Goal: Task Accomplishment & Management: Use online tool/utility

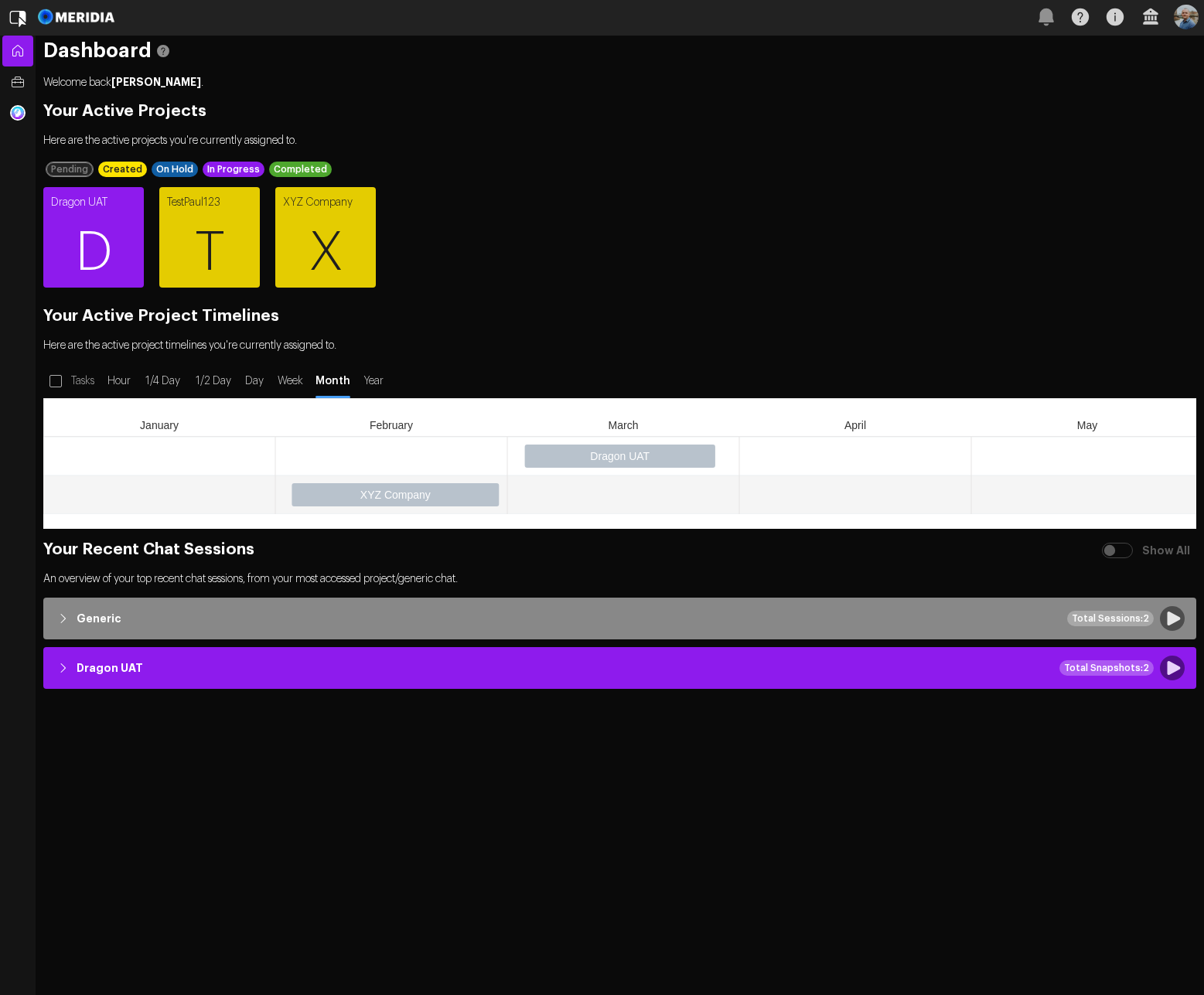
click at [92, 234] on span "D" at bounding box center [93, 253] width 101 height 93
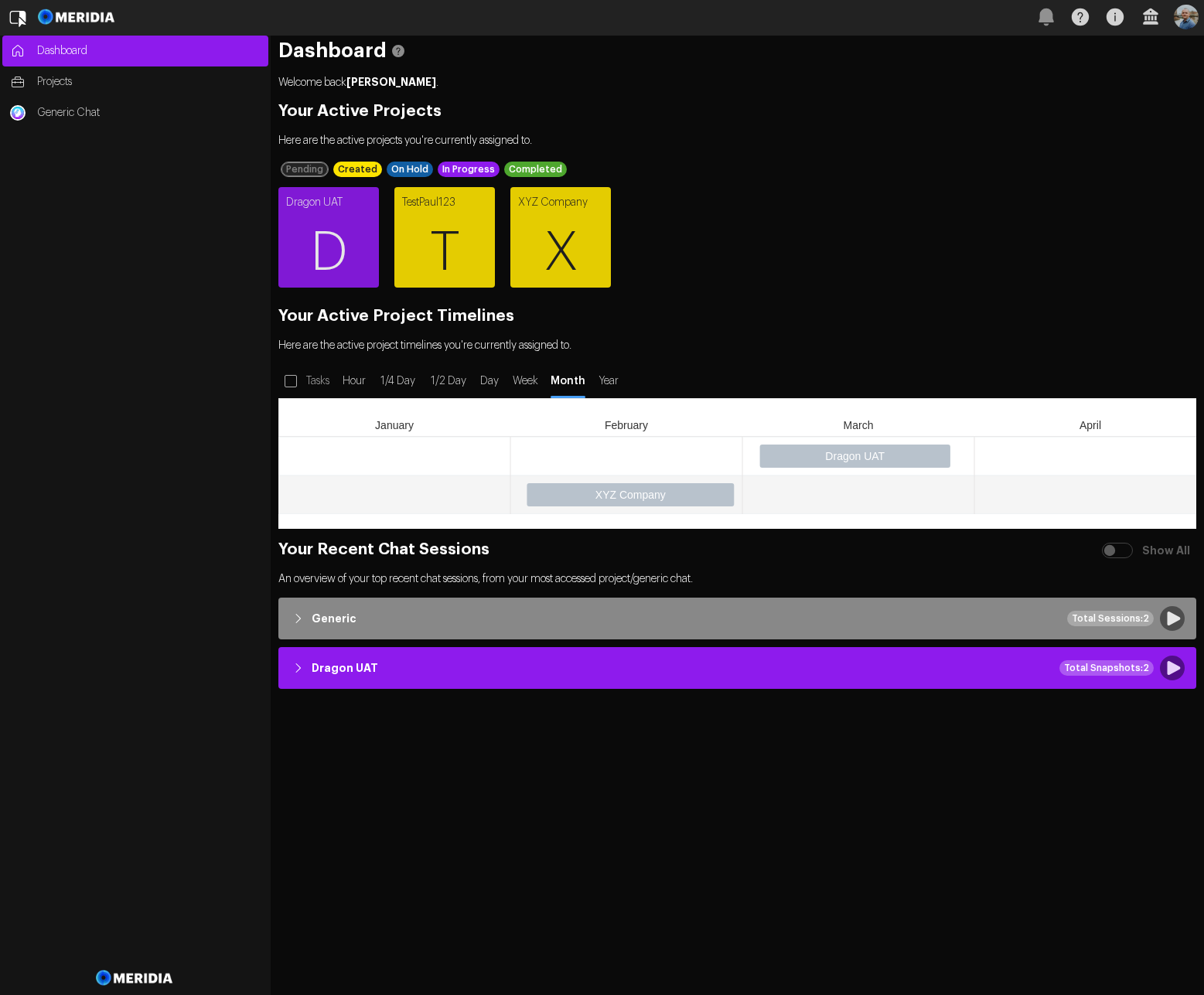
click at [888, 186] on div "Dragon UAT D TestPaul123 T XYZ Company X" at bounding box center [729, 237] width 918 height 116
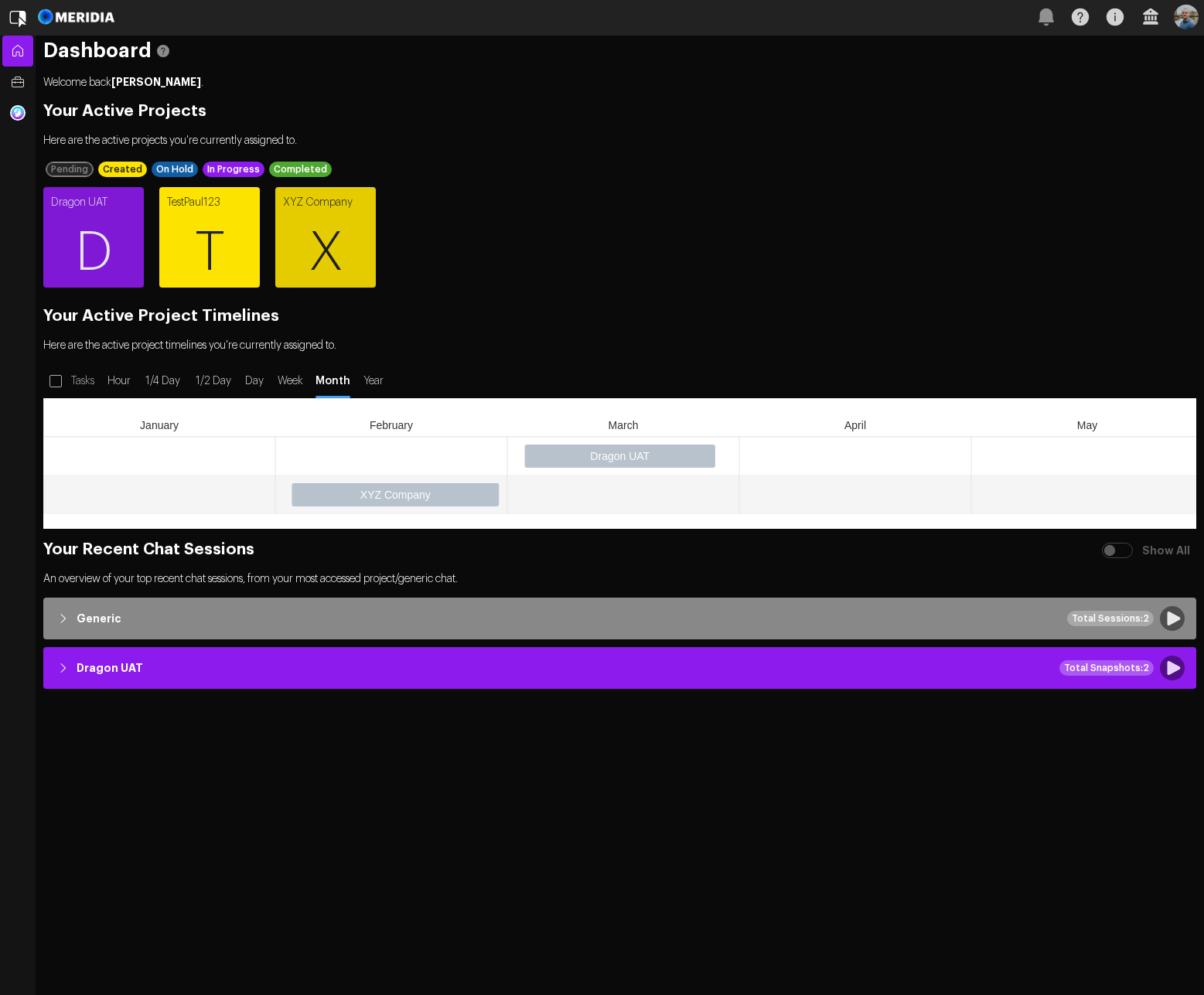
click at [299, 237] on span "X" at bounding box center [325, 253] width 101 height 93
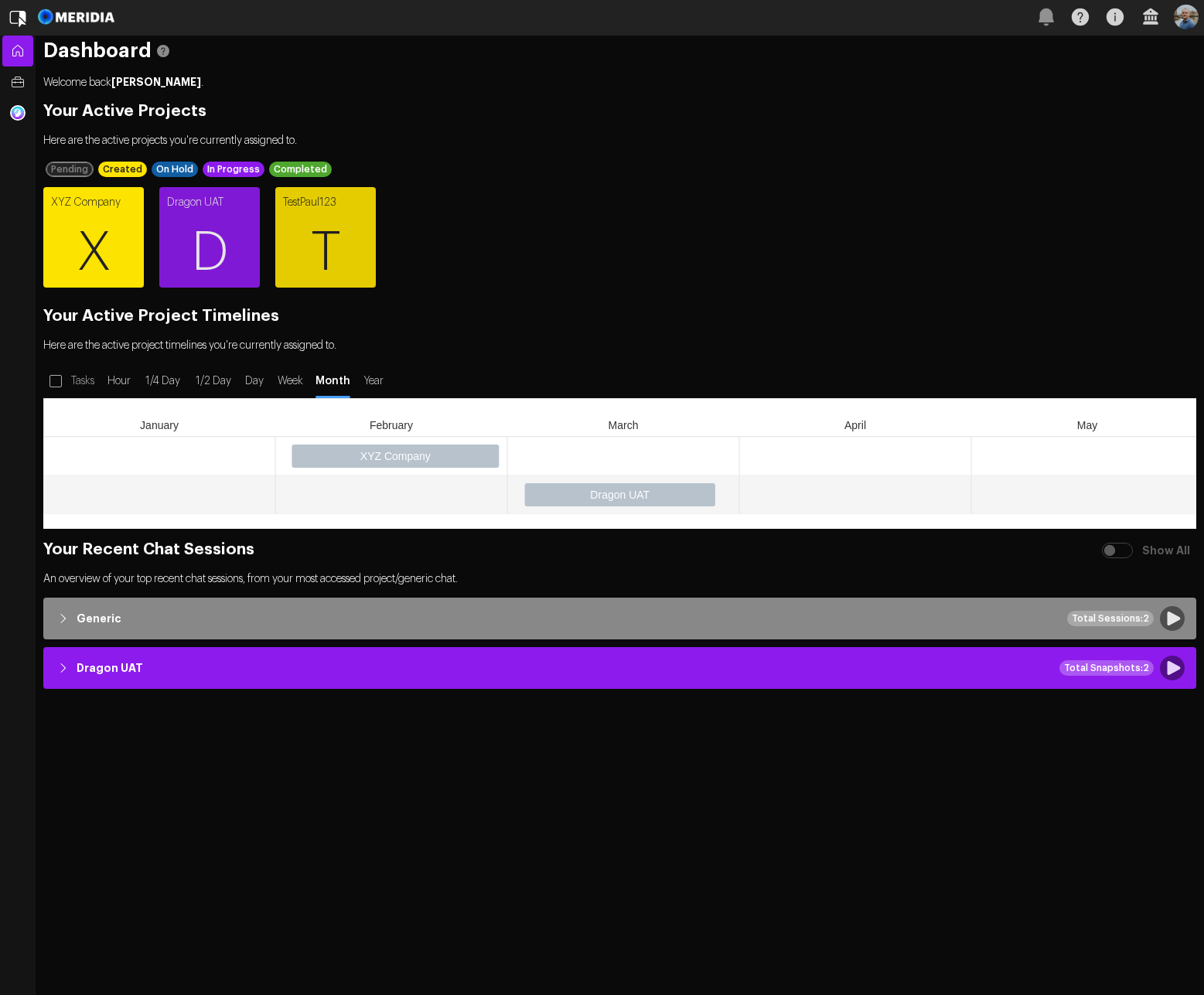
click at [101, 236] on span "X" at bounding box center [93, 253] width 101 height 93
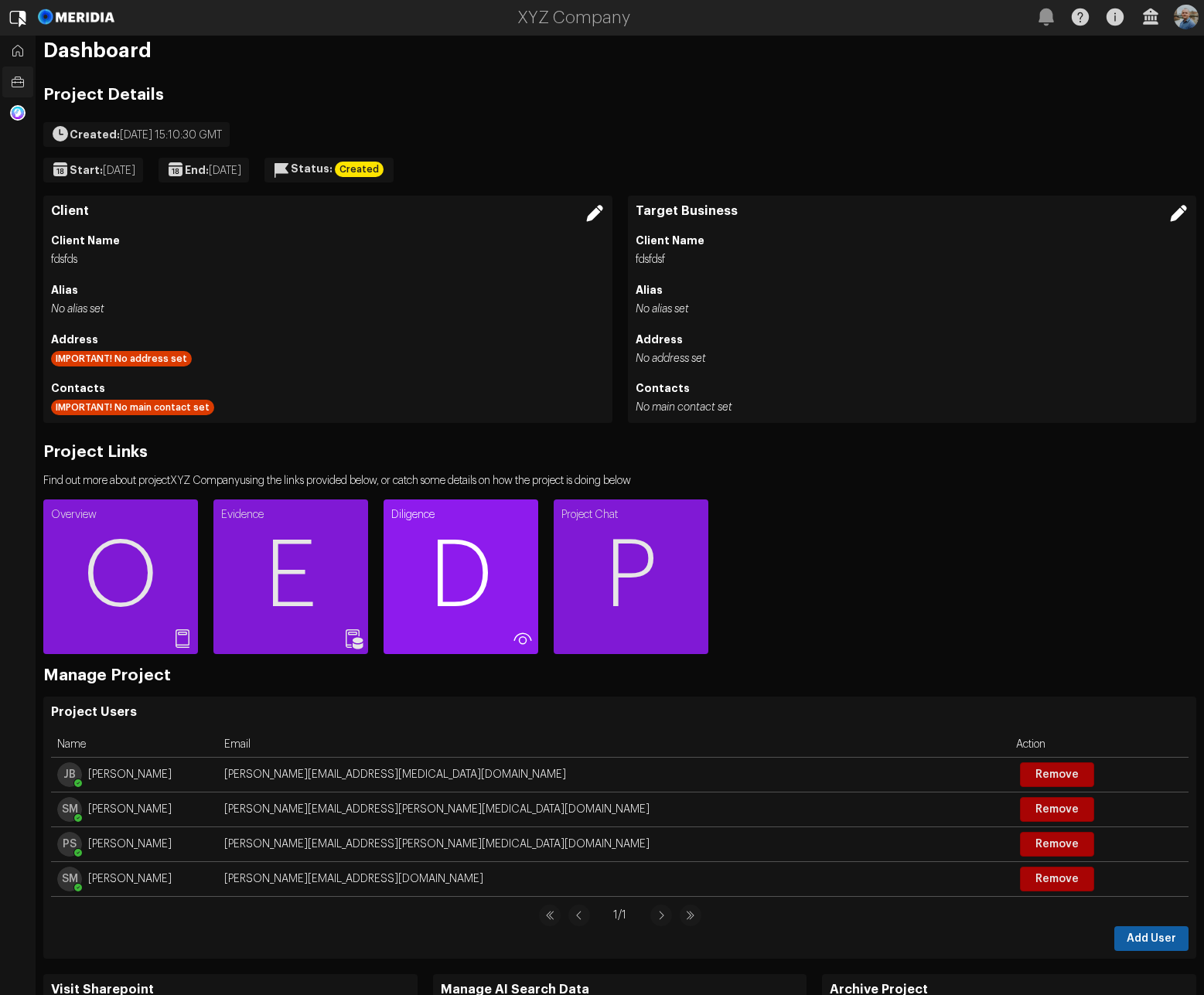
click at [475, 554] on span "D" at bounding box center [460, 577] width 154 height 93
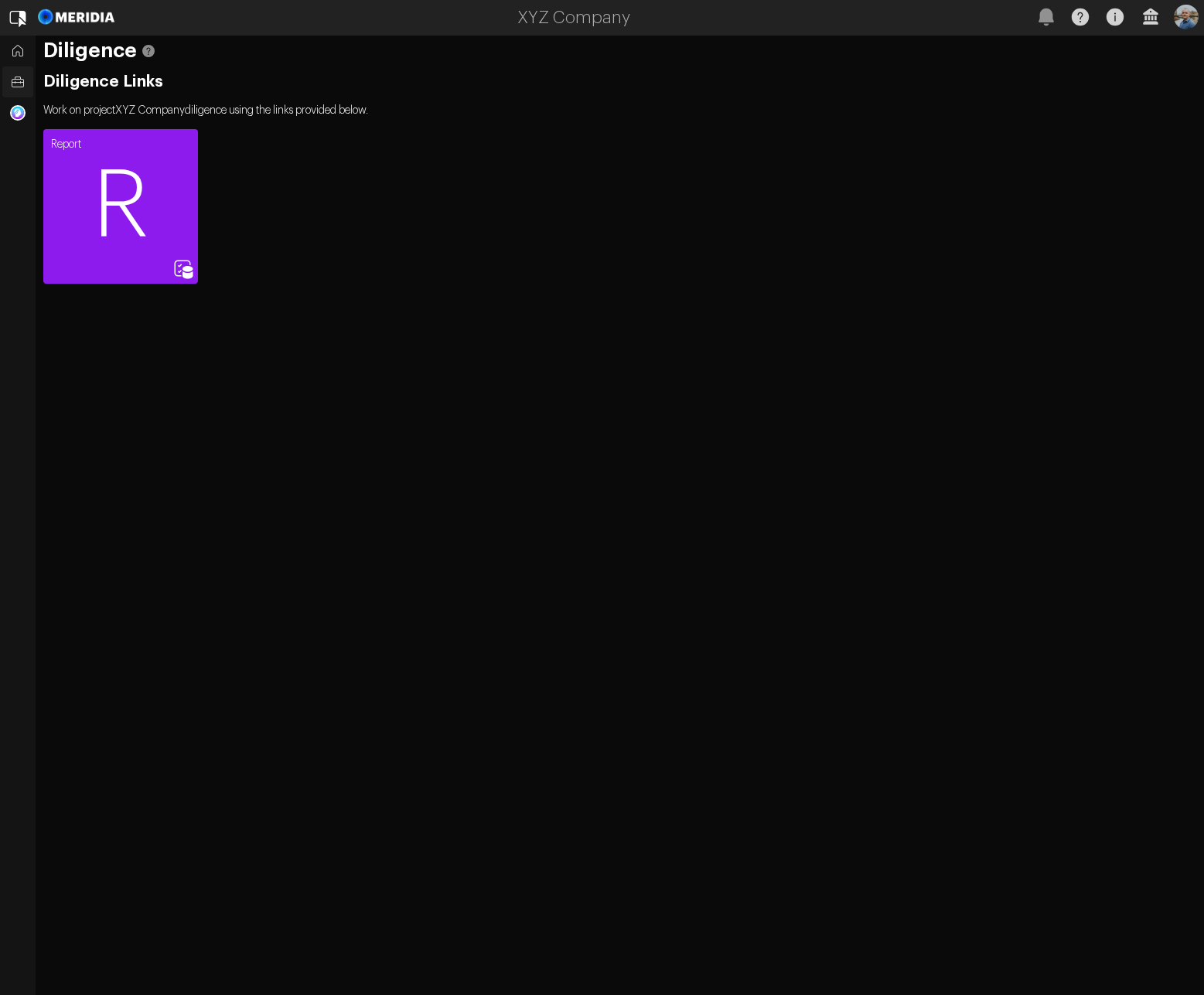
click at [112, 204] on span "R" at bounding box center [120, 207] width 154 height 93
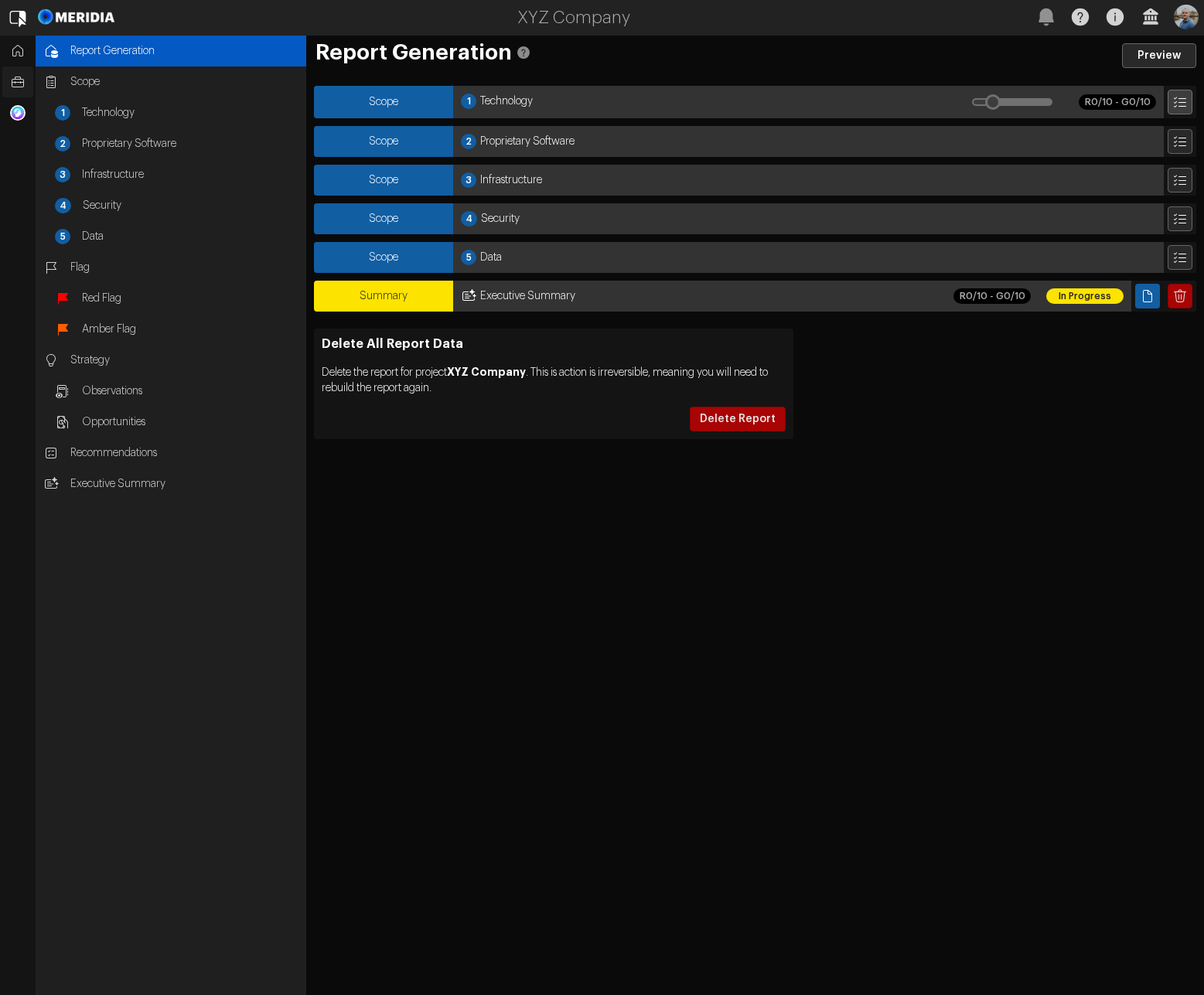
click at [1169, 105] on button "Explore List" at bounding box center [1179, 102] width 25 height 25
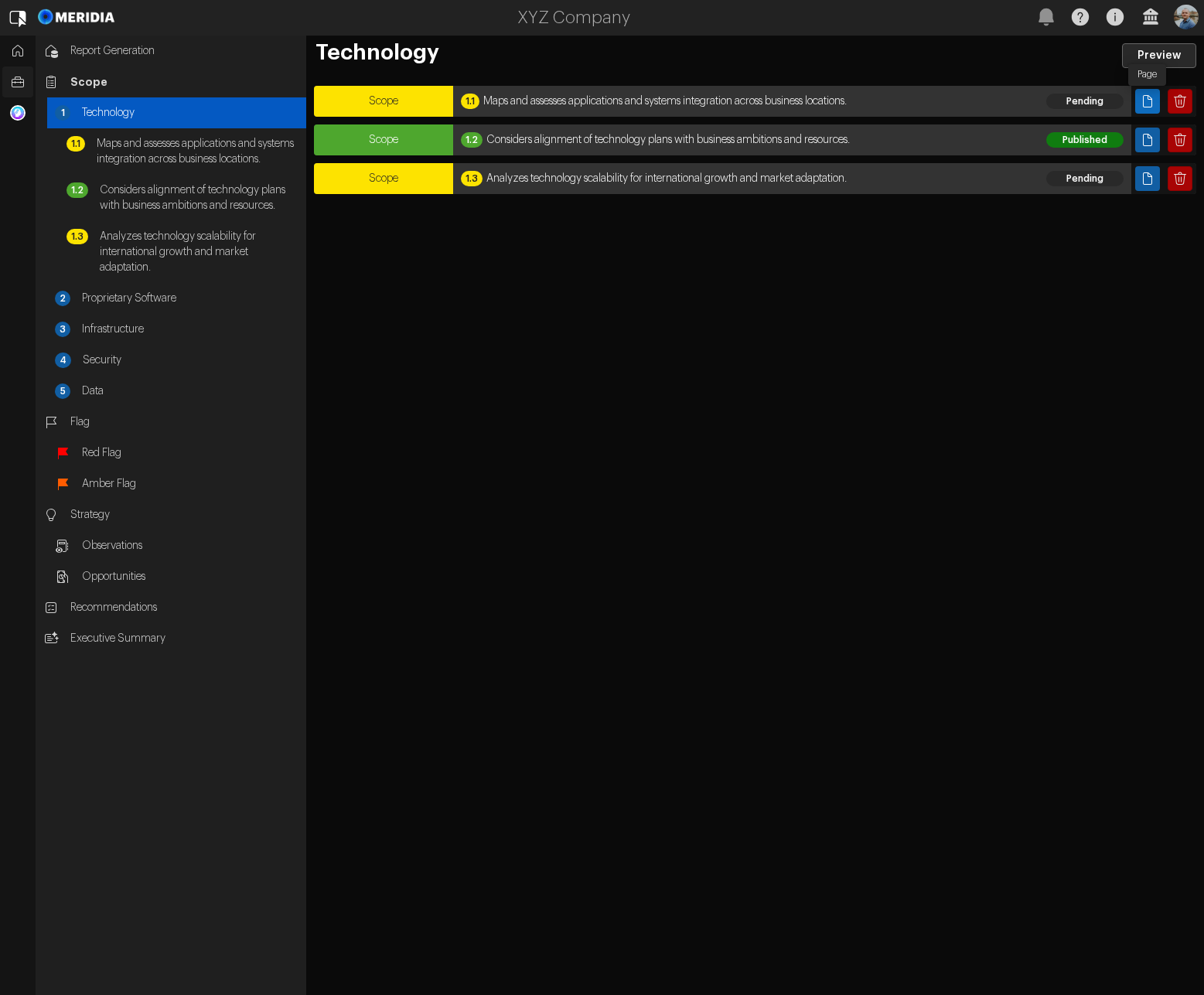
click at [1145, 108] on button "Page" at bounding box center [1148, 101] width 25 height 25
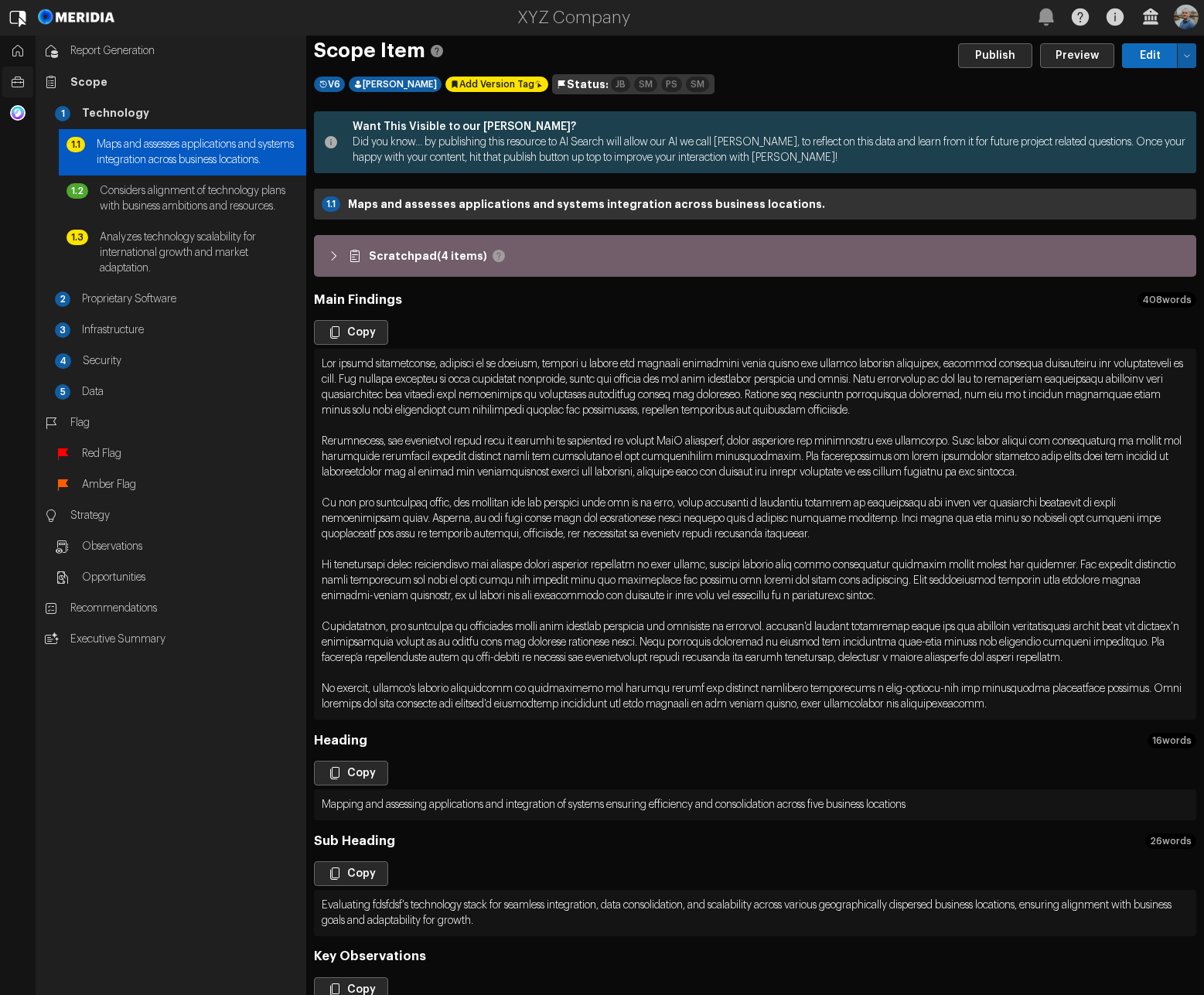
click at [1135, 58] on button "Edit" at bounding box center [1150, 56] width 56 height 25
select select "*******"
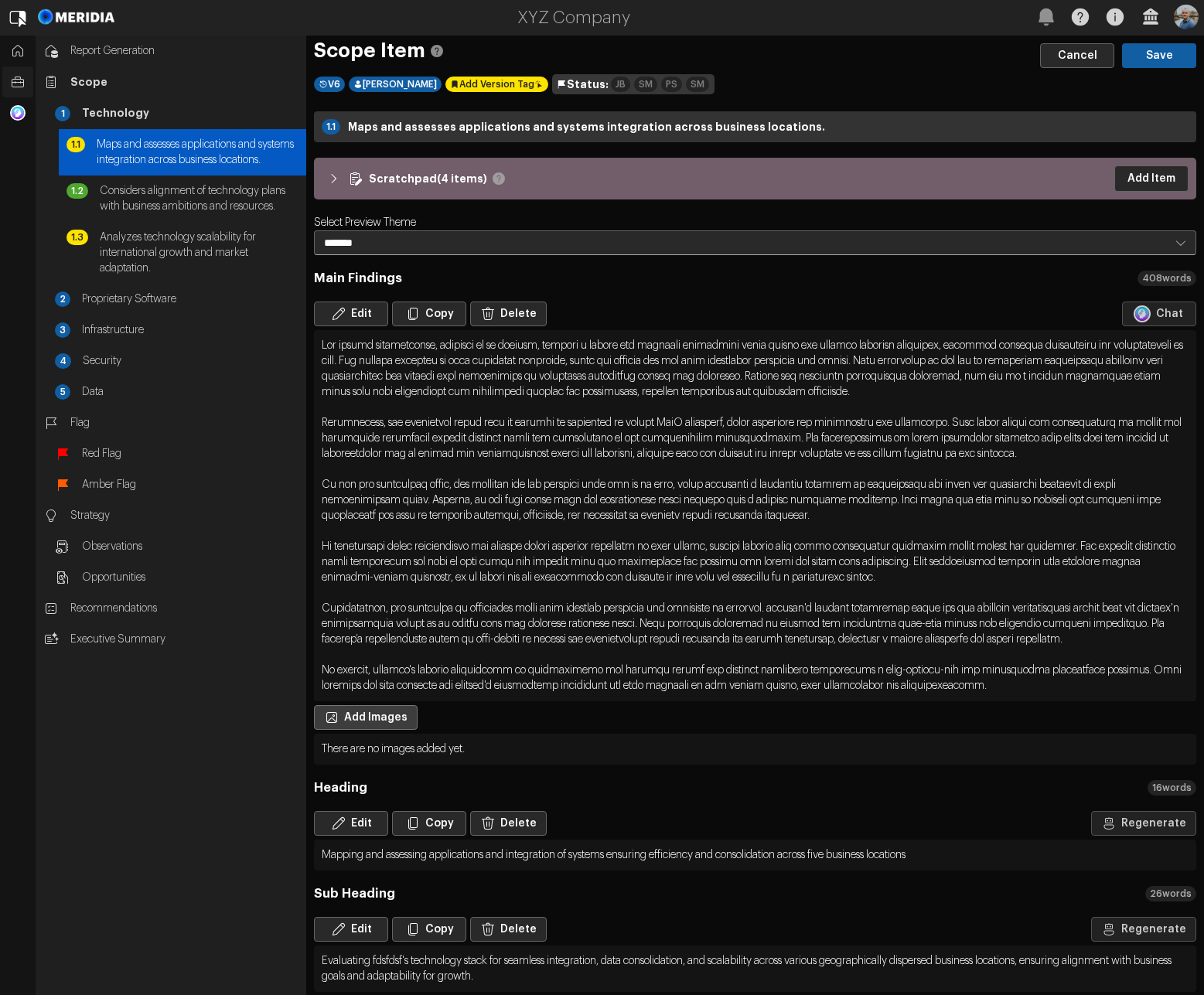
click at [386, 729] on button "Add Images" at bounding box center [365, 718] width 104 height 25
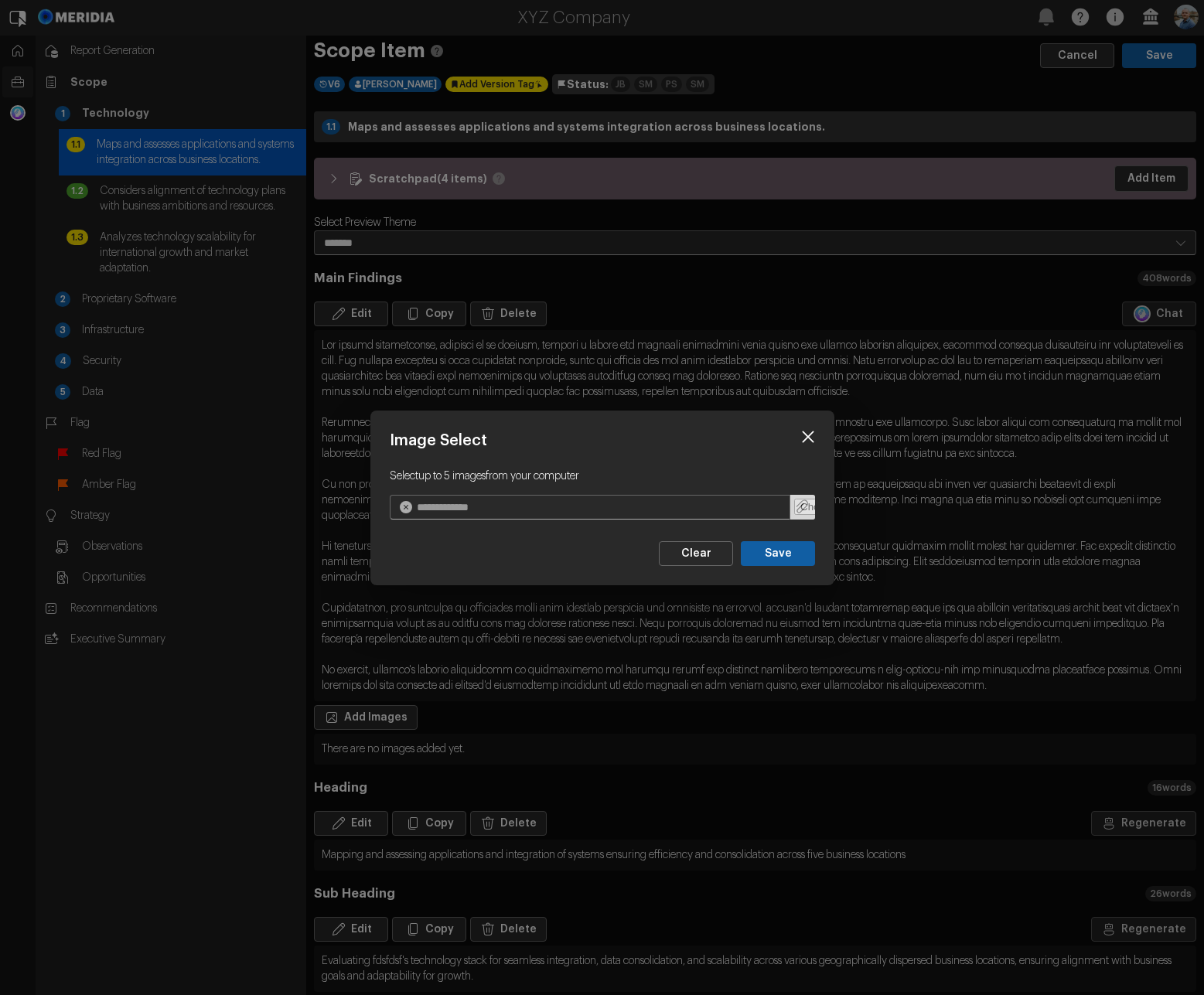
click at [801, 509] on input "file" at bounding box center [803, 507] width 25 height 25
type input "**********"
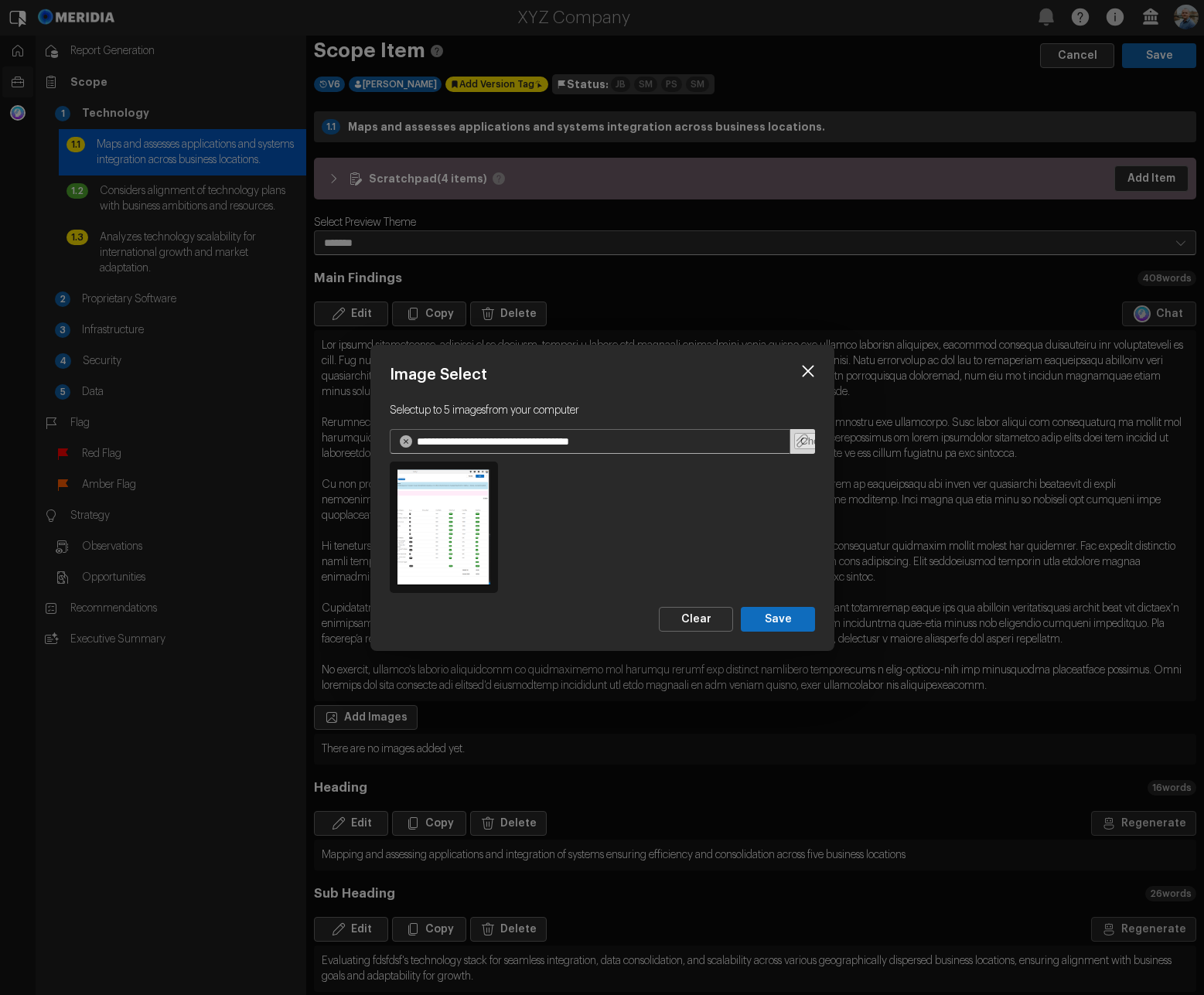
click at [786, 623] on button "Save" at bounding box center [777, 619] width 74 height 25
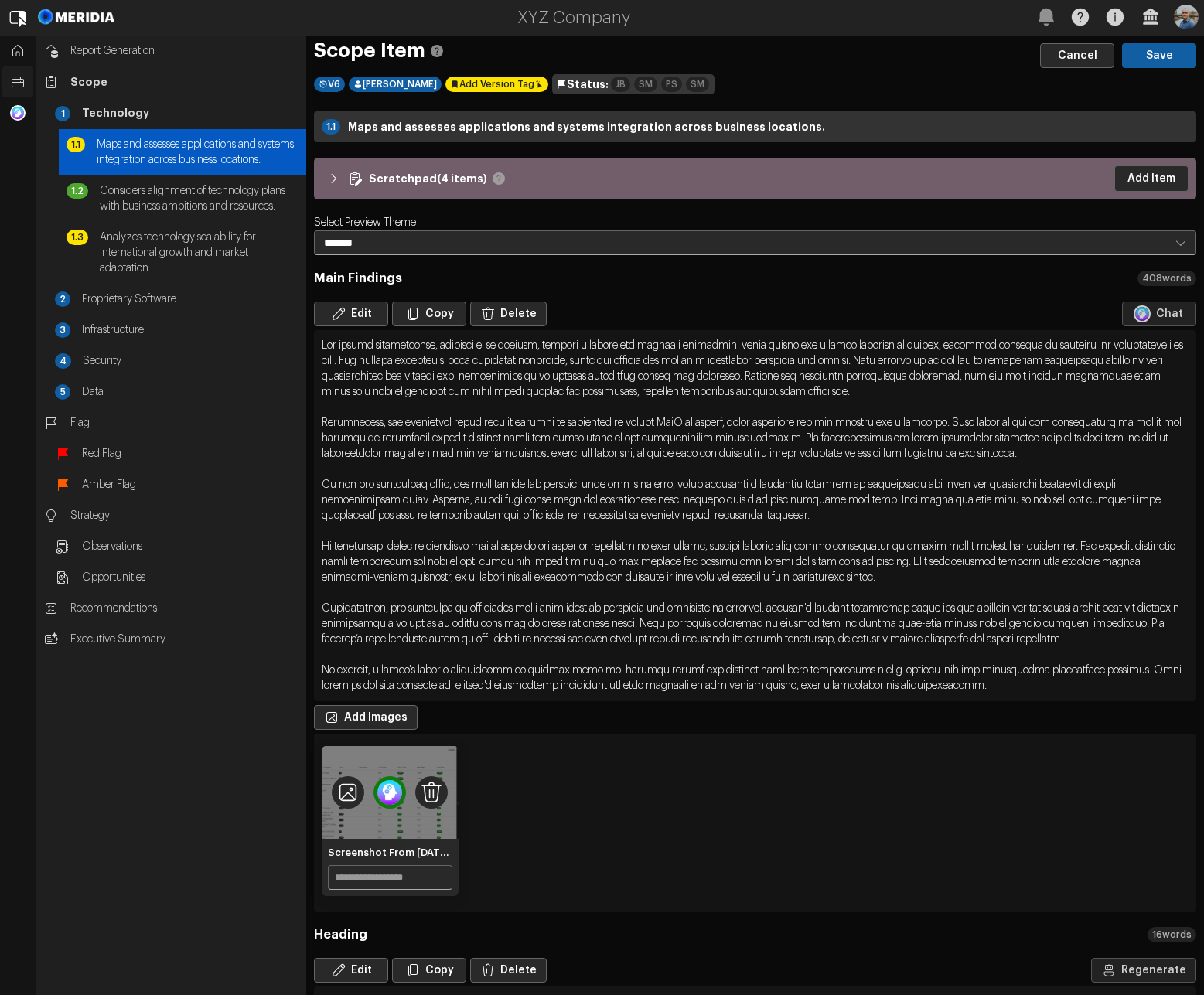
click at [390, 809] on img "1 of 1" at bounding box center [390, 793] width 33 height 33
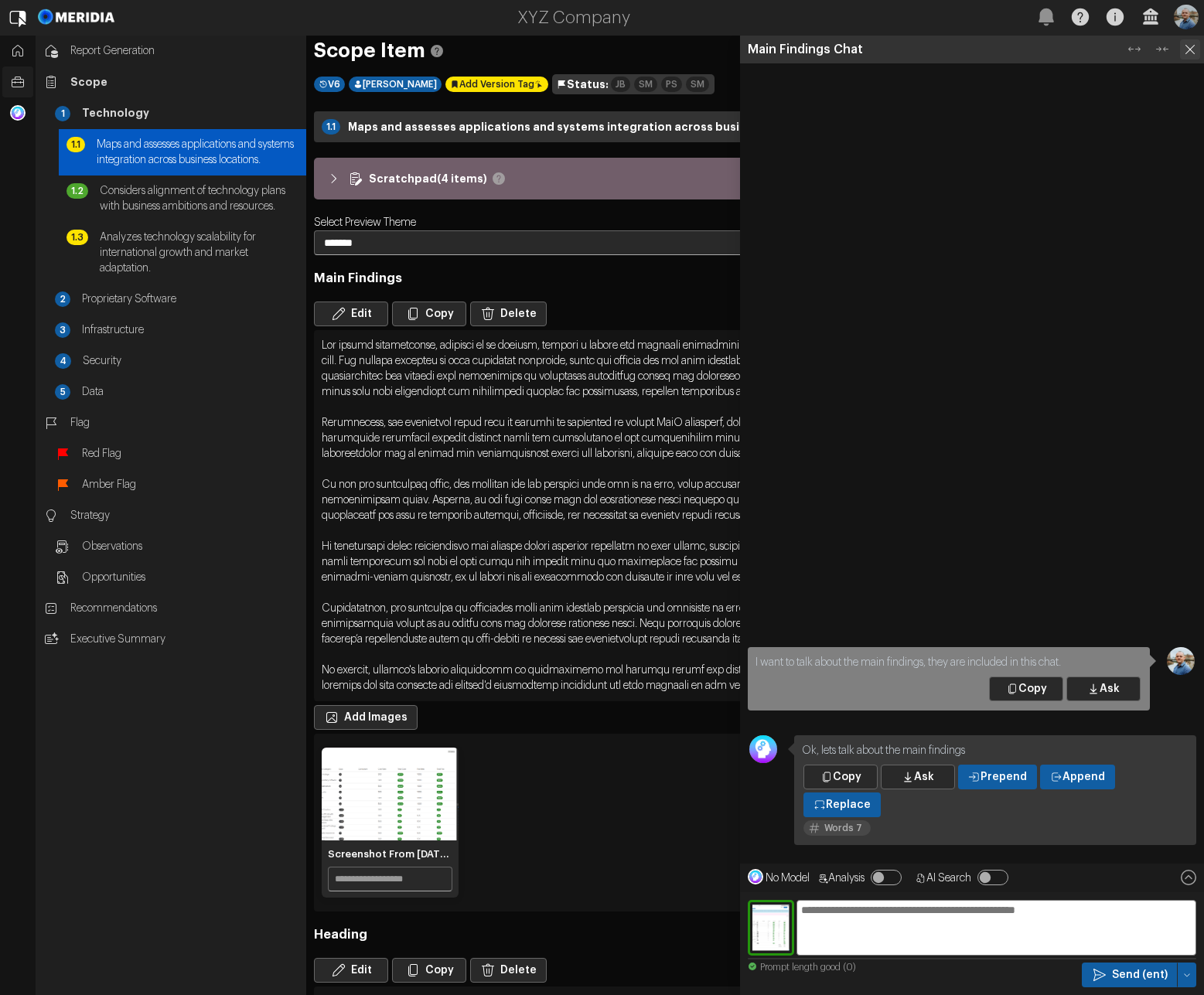
click at [1186, 48] on icon at bounding box center [1190, 49] width 20 height 20
